Goal: Transaction & Acquisition: Book appointment/travel/reservation

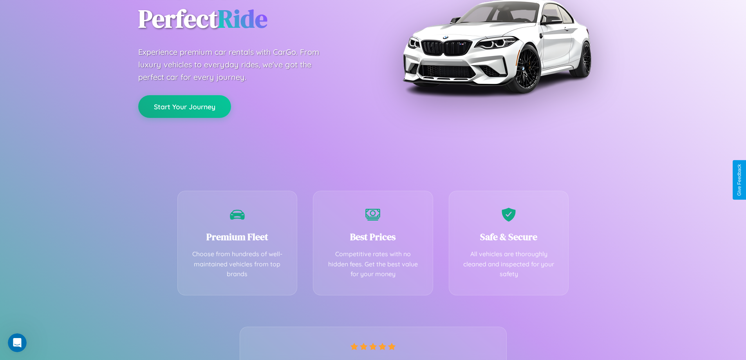
scroll to position [154, 0]
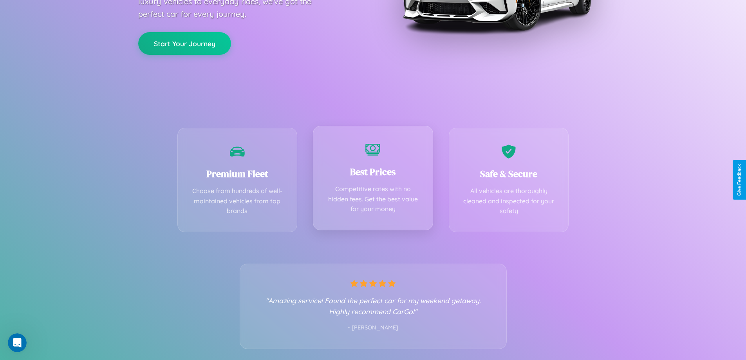
click at [373, 180] on div "Best Prices Competitive rates with no hidden fees. Get the best value for your …" at bounding box center [373, 178] width 120 height 105
click at [184, 43] on button "Start Your Journey" at bounding box center [184, 42] width 93 height 23
click at [184, 42] on button "Start Your Journey" at bounding box center [184, 42] width 93 height 23
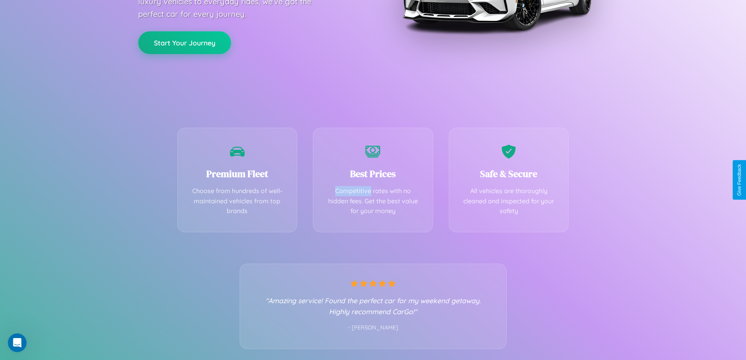
click at [184, 42] on button "Start Your Journey" at bounding box center [184, 42] width 93 height 23
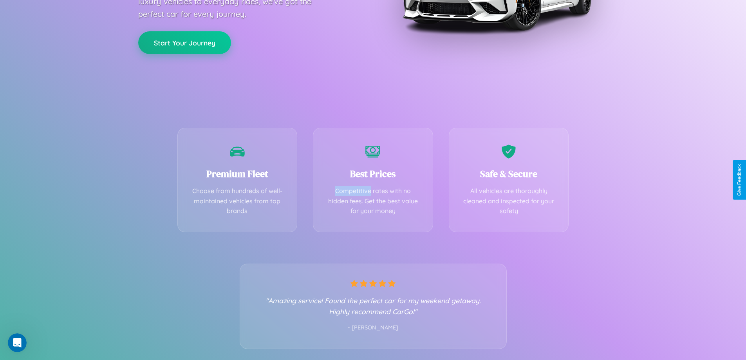
click at [184, 42] on button "Start Your Journey" at bounding box center [184, 42] width 93 height 23
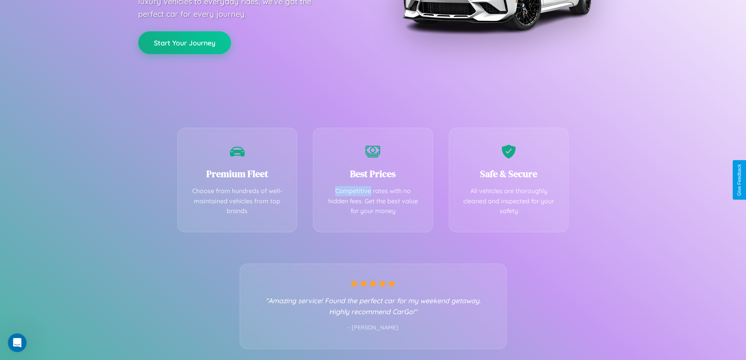
click at [184, 42] on button "Start Your Journey" at bounding box center [184, 42] width 93 height 23
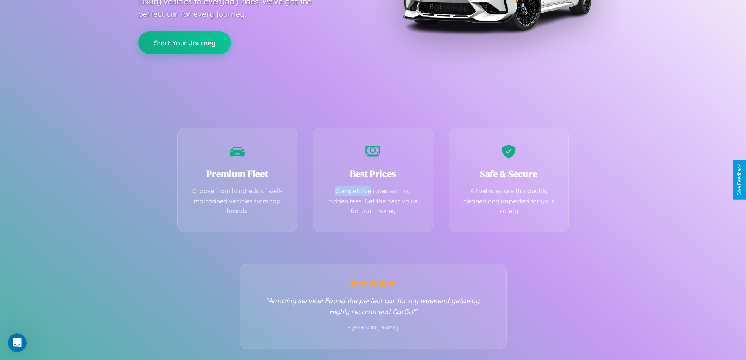
click at [184, 42] on button "Start Your Journey" at bounding box center [184, 42] width 93 height 23
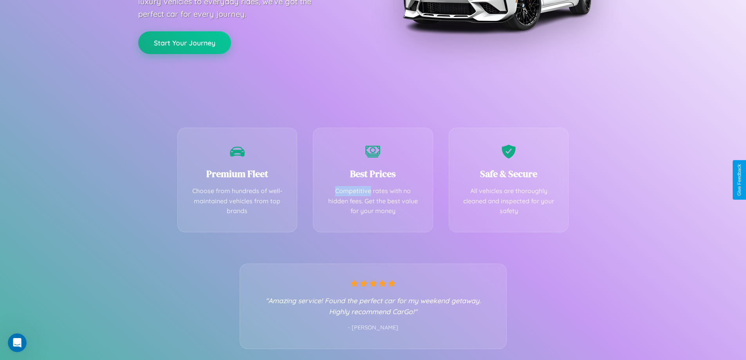
click at [184, 42] on button "Start Your Journey" at bounding box center [184, 42] width 93 height 23
